Goal: Navigation & Orientation: Find specific page/section

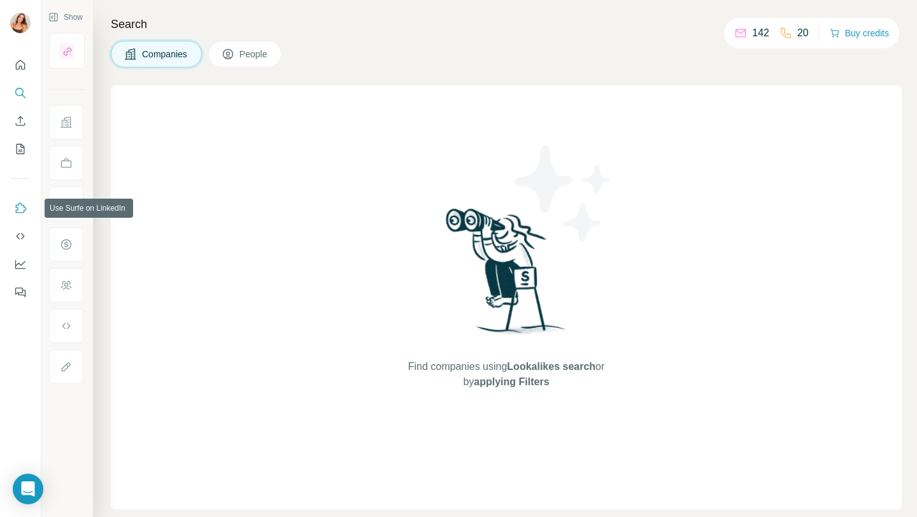
click at [20, 204] on icon "Use Surfe on LinkedIn" at bounding box center [20, 208] width 13 height 13
click at [20, 493] on icon "Open Intercom Messenger" at bounding box center [28, 489] width 17 height 17
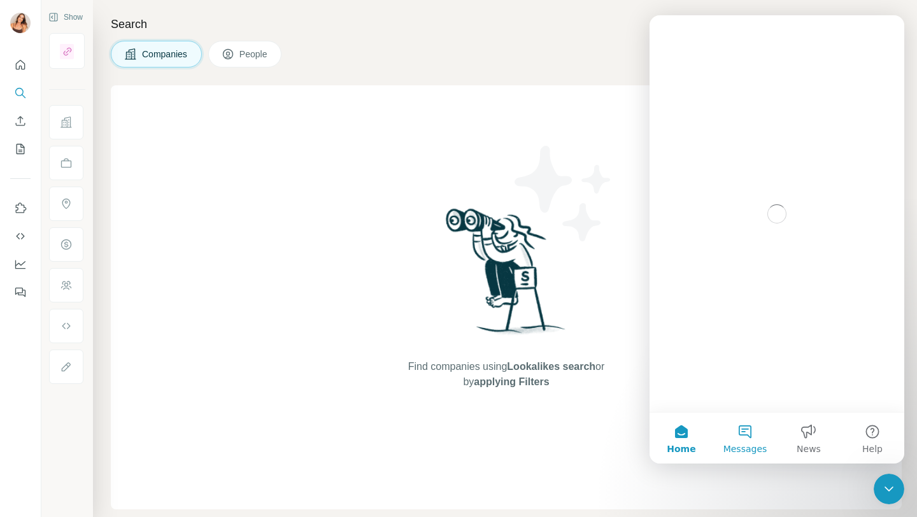
click at [747, 432] on button "Messages" at bounding box center [745, 438] width 64 height 51
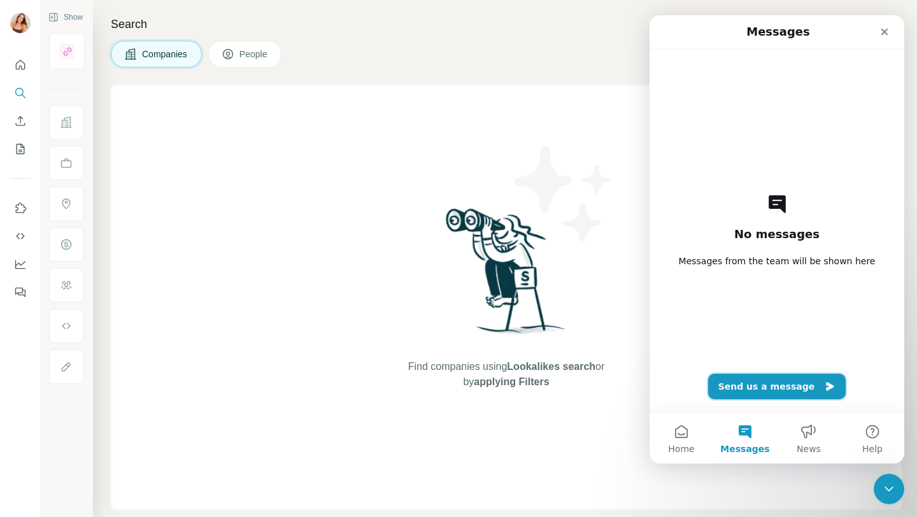
click at [764, 388] on button "Send us a message" at bounding box center [777, 386] width 138 height 25
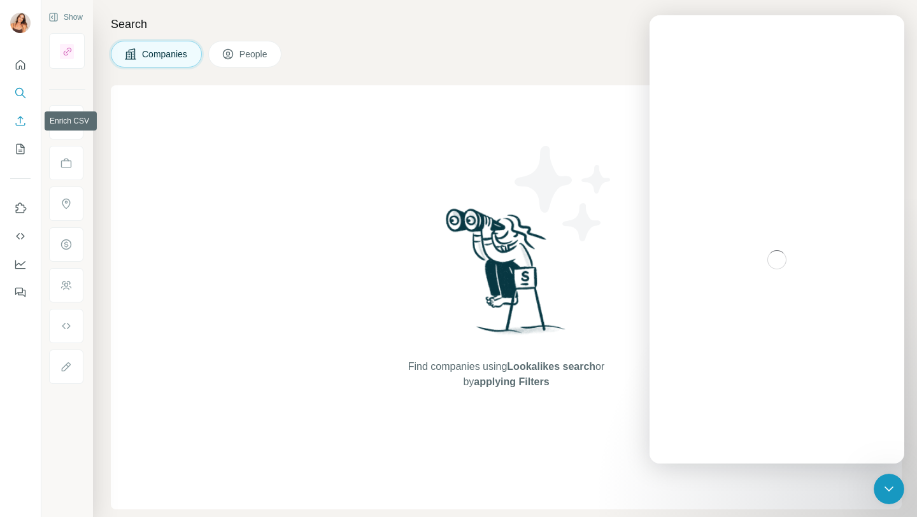
click at [18, 118] on icon "Enrich CSV" at bounding box center [21, 121] width 10 height 10
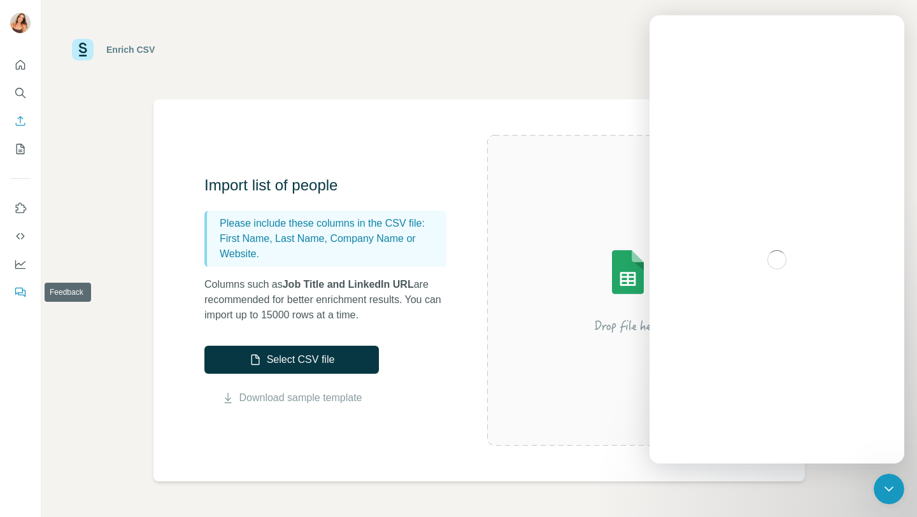
click at [22, 296] on icon "Feedback" at bounding box center [20, 292] width 13 height 13
click at [18, 260] on icon "Dashboard" at bounding box center [20, 264] width 13 height 13
